Goal: Task Accomplishment & Management: Complete application form

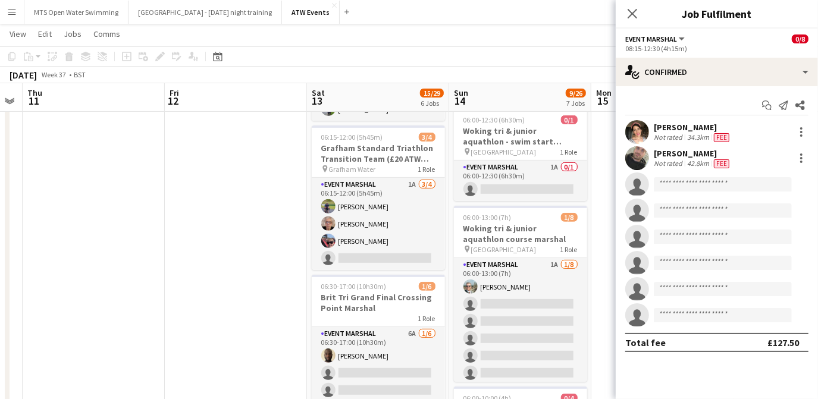
scroll to position [276, 0]
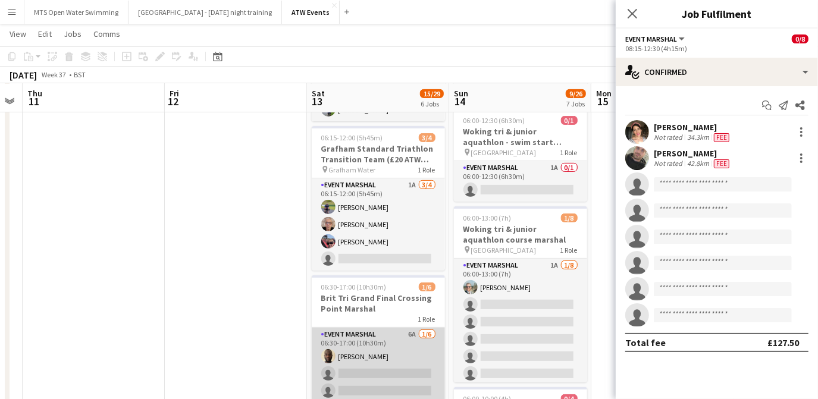
click at [404, 335] on app-card-role "Event Marshal 6A [DATE] 06:30-17:00 (10h30m) [PERSON_NAME] single-neutral-actio…" at bounding box center [378, 391] width 133 height 127
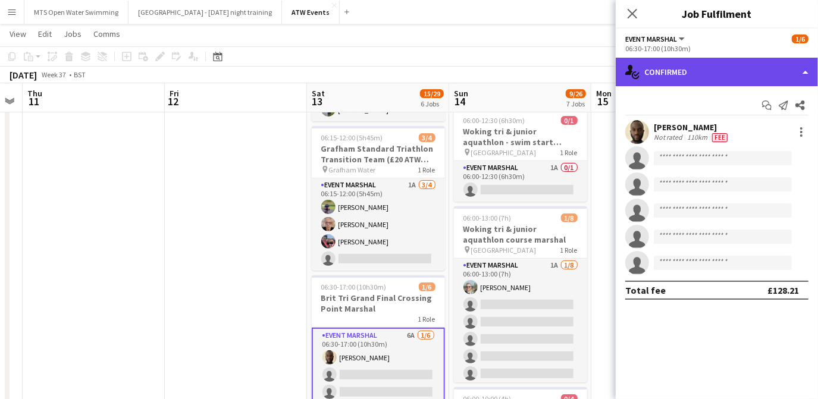
click at [698, 79] on div "single-neutral-actions-check-2 Confirmed" at bounding box center [717, 72] width 202 height 29
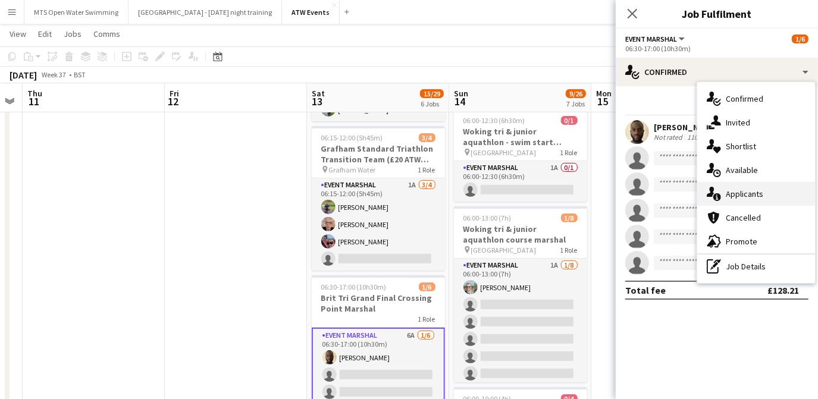
click at [740, 188] on div "single-neutral-actions-information Applicants" at bounding box center [757, 194] width 118 height 24
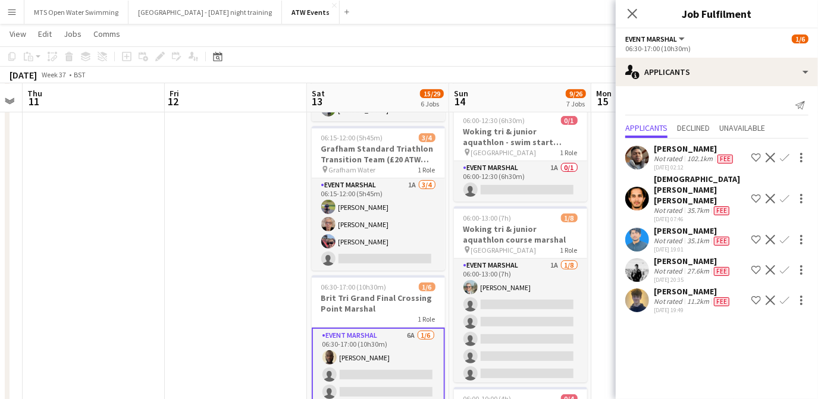
click at [676, 286] on div "[PERSON_NAME]" at bounding box center [693, 291] width 78 height 11
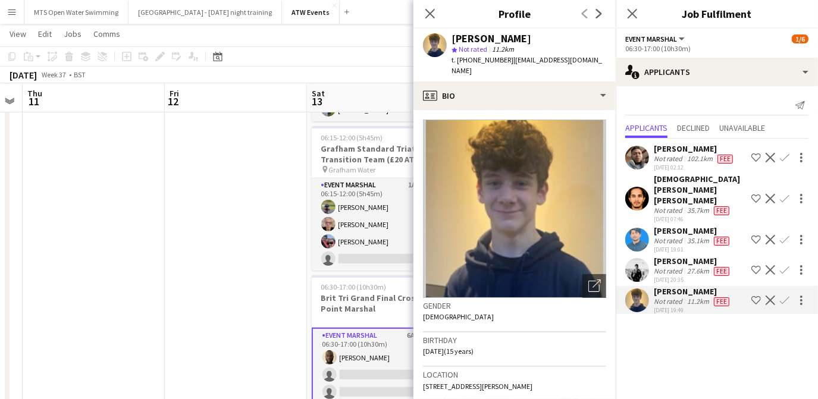
click at [784, 296] on app-icon "Confirm" at bounding box center [785, 301] width 10 height 10
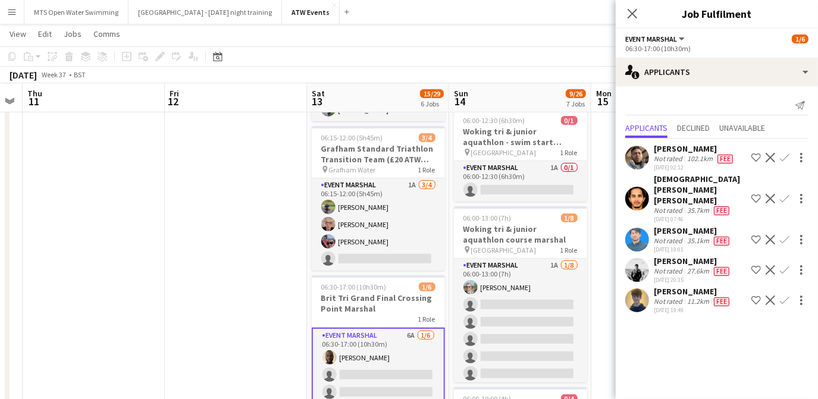
click at [784, 296] on app-icon "Confirm" at bounding box center [785, 301] width 10 height 10
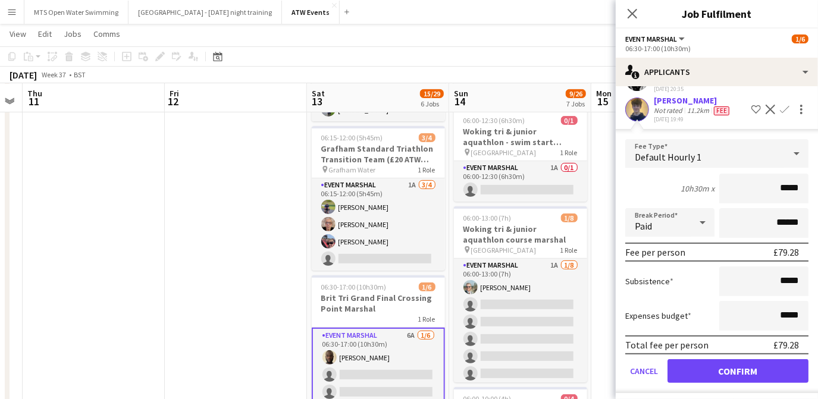
scroll to position [190, 0]
click at [712, 362] on button "Confirm" at bounding box center [738, 372] width 141 height 24
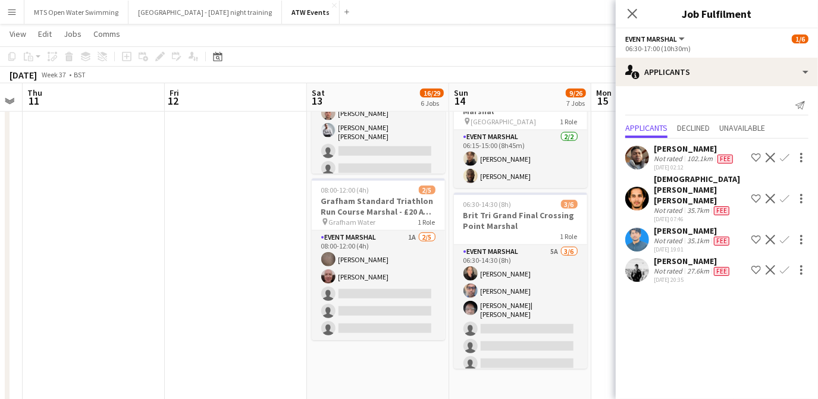
scroll to position [734, 0]
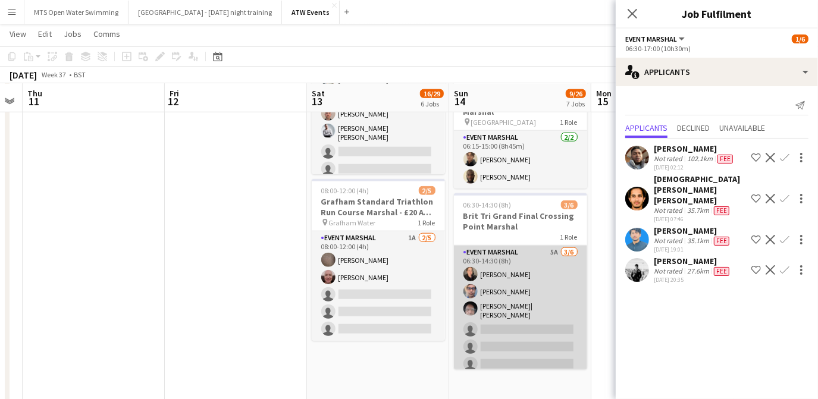
click at [543, 246] on app-card-role "Event Marshal 5A [DATE] 06:30-14:30 (8h) [PERSON_NAME] [PERSON_NAME] [PERSON_NA…" at bounding box center [520, 311] width 133 height 130
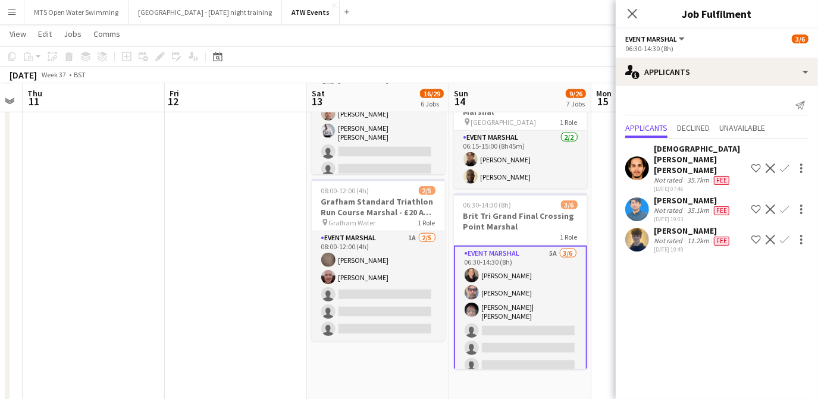
click at [782, 235] on app-icon "Confirm" at bounding box center [785, 240] width 10 height 10
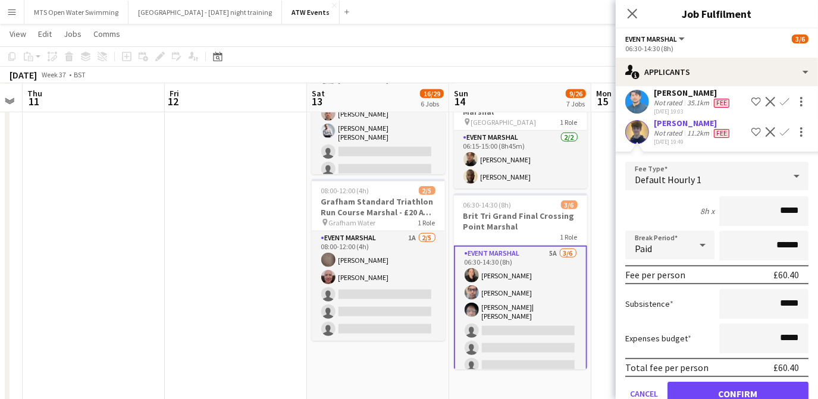
scroll to position [108, 0]
click at [725, 382] on button "Confirm" at bounding box center [738, 394] width 141 height 24
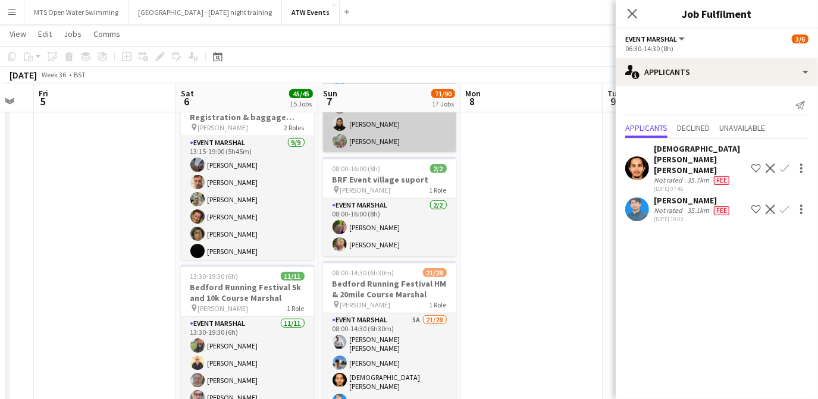
scroll to position [501, 0]
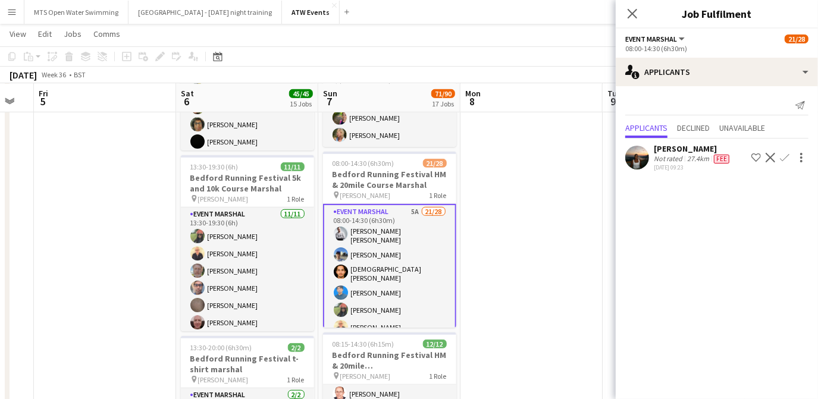
click at [663, 155] on div "Not rated" at bounding box center [669, 159] width 31 height 10
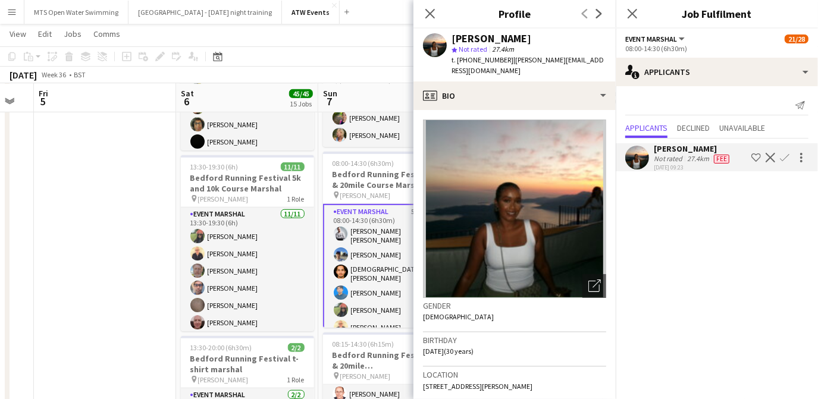
click at [786, 156] on app-icon "Confirm" at bounding box center [785, 158] width 10 height 10
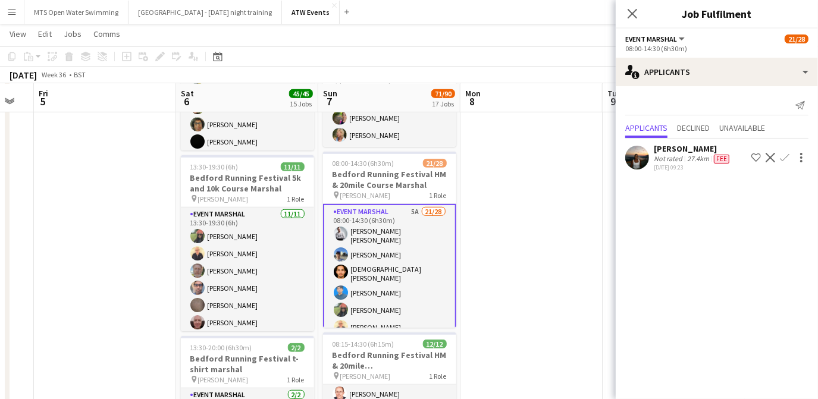
click at [785, 155] on app-icon "Confirm" at bounding box center [785, 158] width 10 height 10
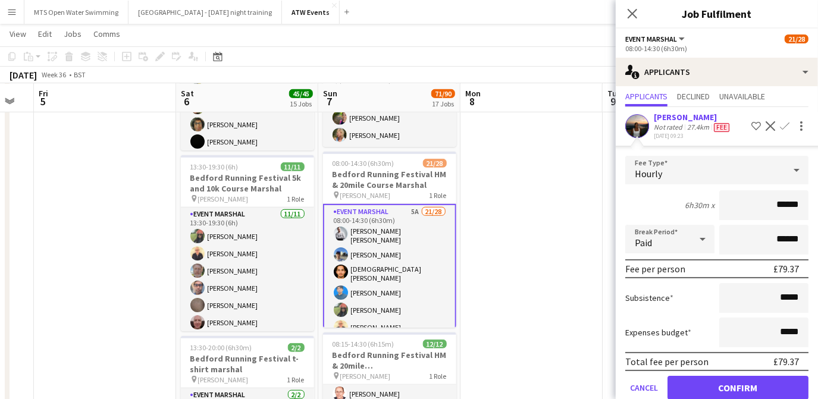
scroll to position [32, 0]
click at [761, 381] on button "Confirm" at bounding box center [738, 388] width 141 height 24
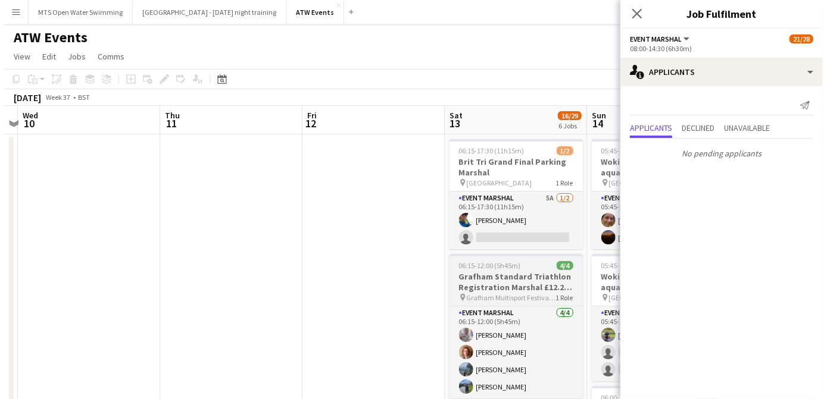
scroll to position [0, 419]
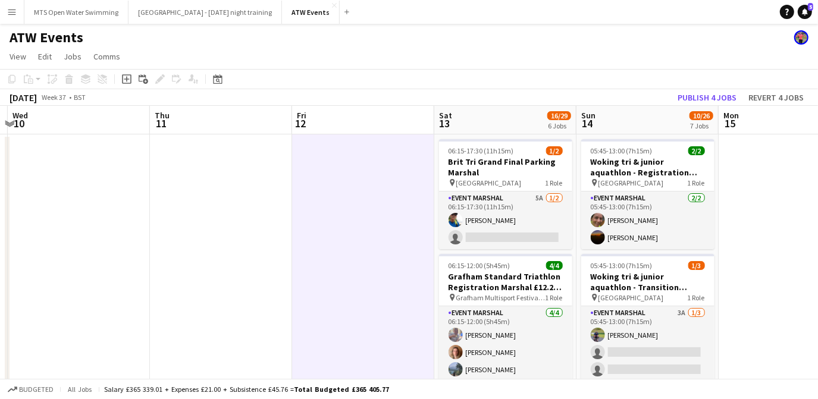
click at [7, 11] on app-icon "Menu" at bounding box center [12, 12] width 10 height 10
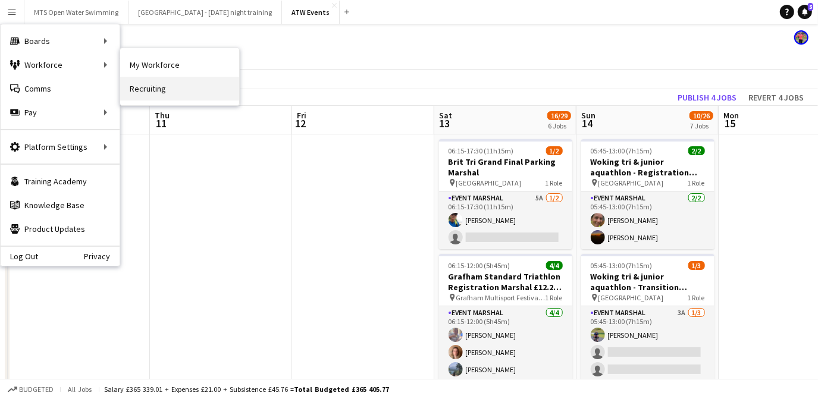
click at [145, 87] on link "Recruiting" at bounding box center [179, 89] width 119 height 24
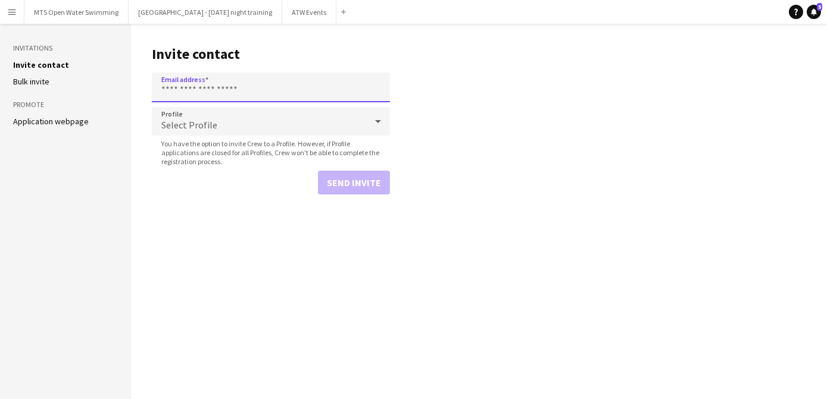
click at [214, 87] on input "Email address" at bounding box center [271, 88] width 238 height 30
paste input "**********"
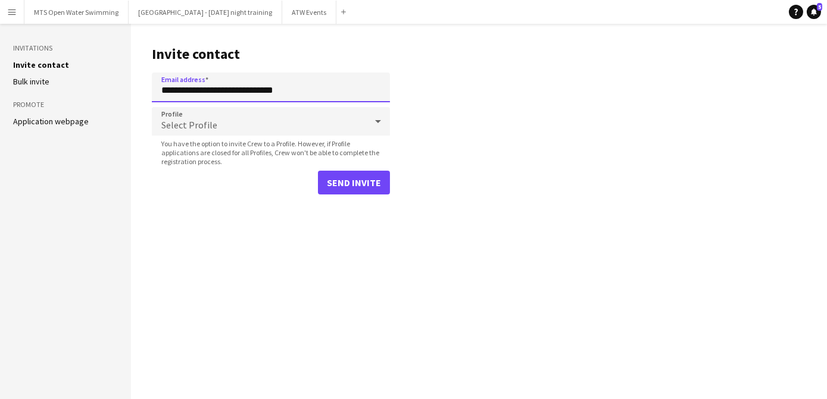
type input "**********"
click at [208, 123] on span "Select Profile" at bounding box center [189, 125] width 56 height 12
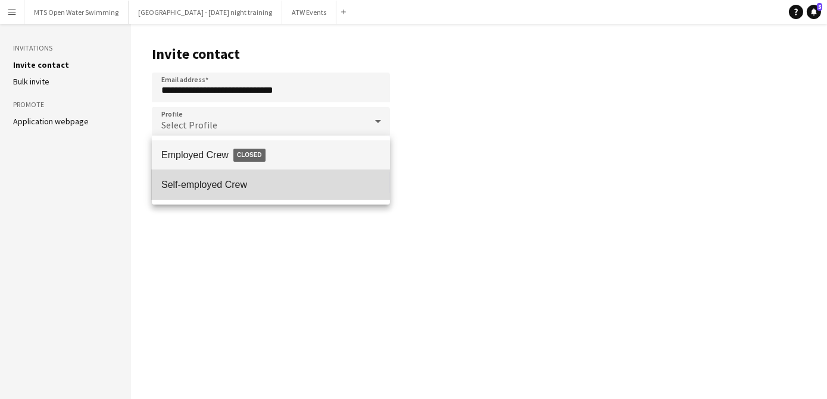
click at [210, 182] on span "Self-employed Crew" at bounding box center [270, 184] width 219 height 11
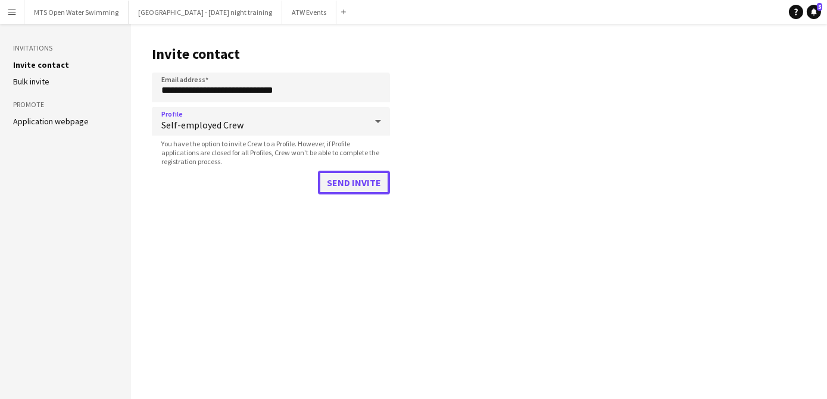
click at [343, 182] on button "Send invite" at bounding box center [354, 183] width 72 height 24
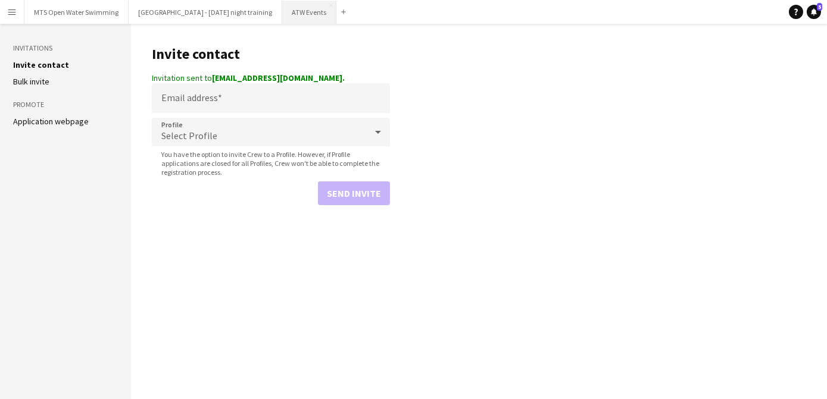
click at [286, 13] on button "ATW Events Close" at bounding box center [309, 12] width 54 height 23
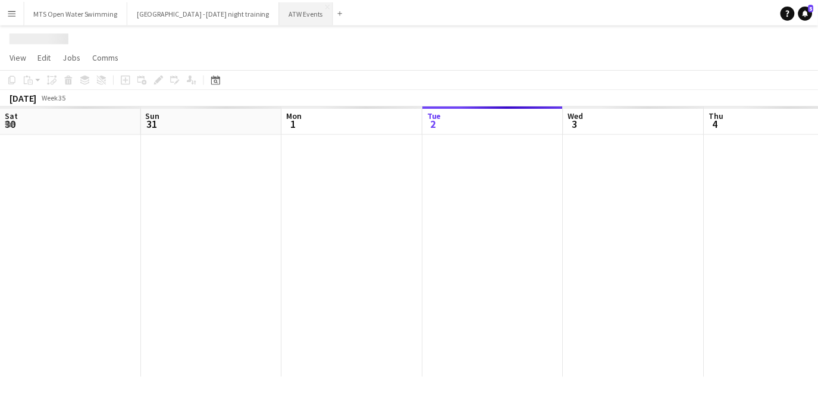
scroll to position [0, 284]
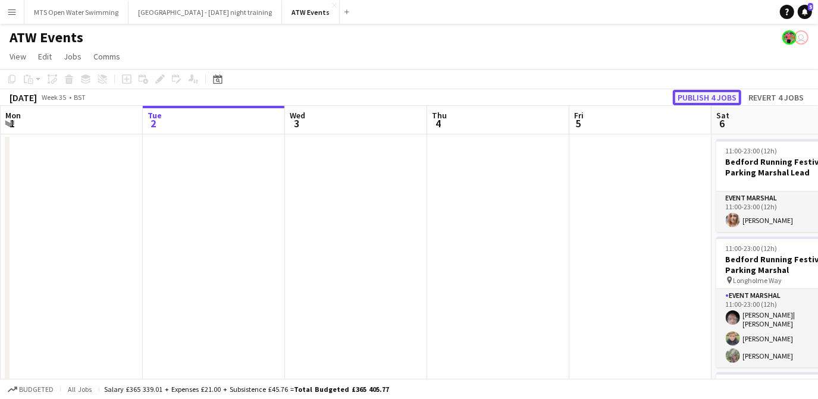
click at [705, 99] on button "Publish 4 jobs" at bounding box center [707, 97] width 68 height 15
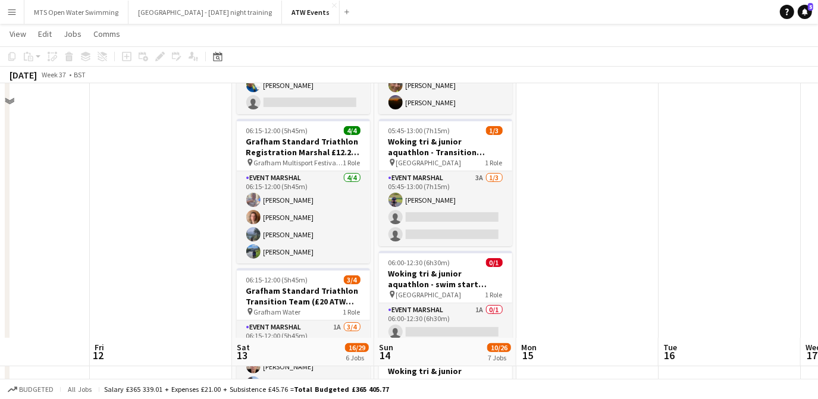
scroll to position [402, 0]
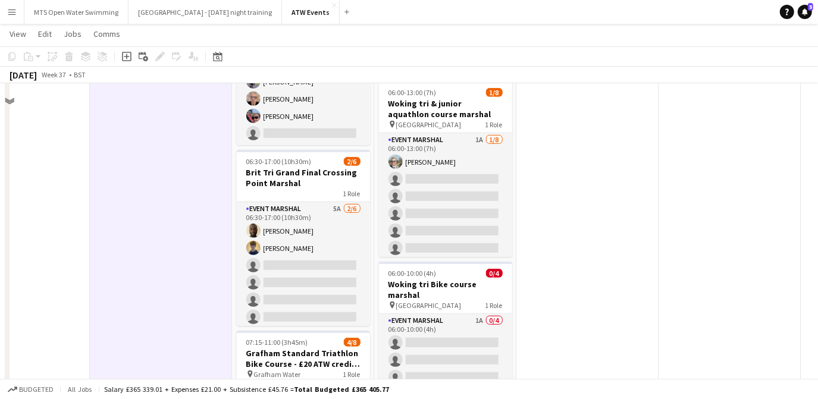
scroll to position [0, 0]
